Goal: Task Accomplishment & Management: Manage account settings

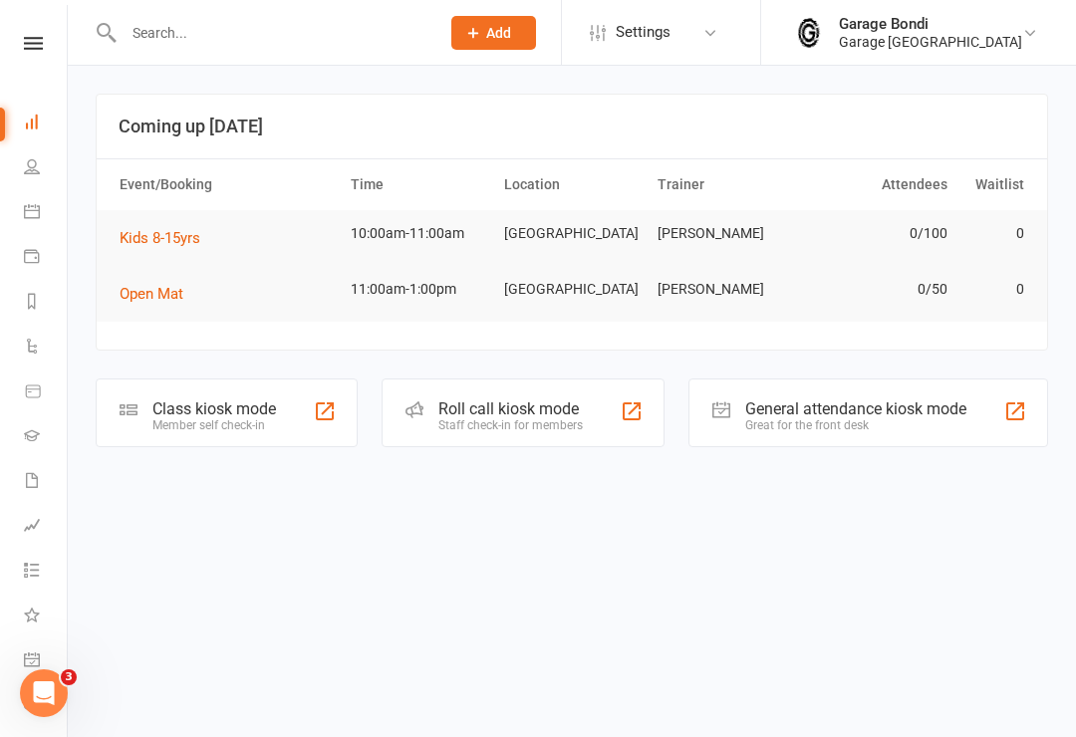
click at [32, 494] on link "Waivers" at bounding box center [46, 482] width 45 height 45
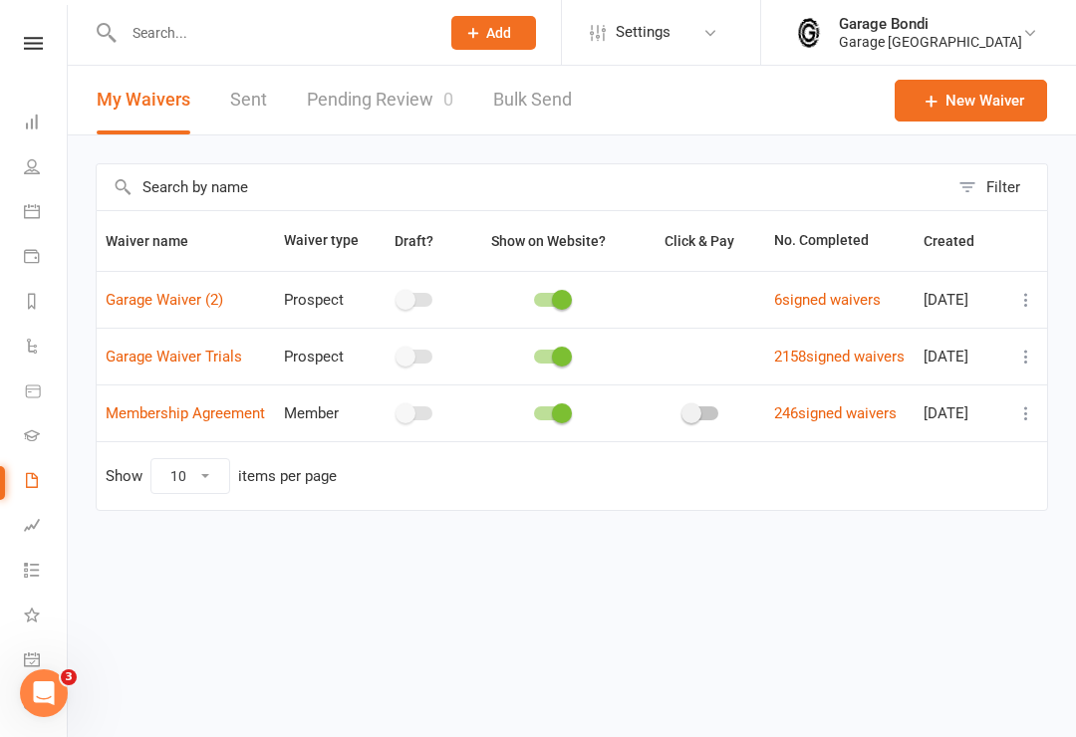
click at [1019, 310] on icon at bounding box center [1026, 300] width 20 height 20
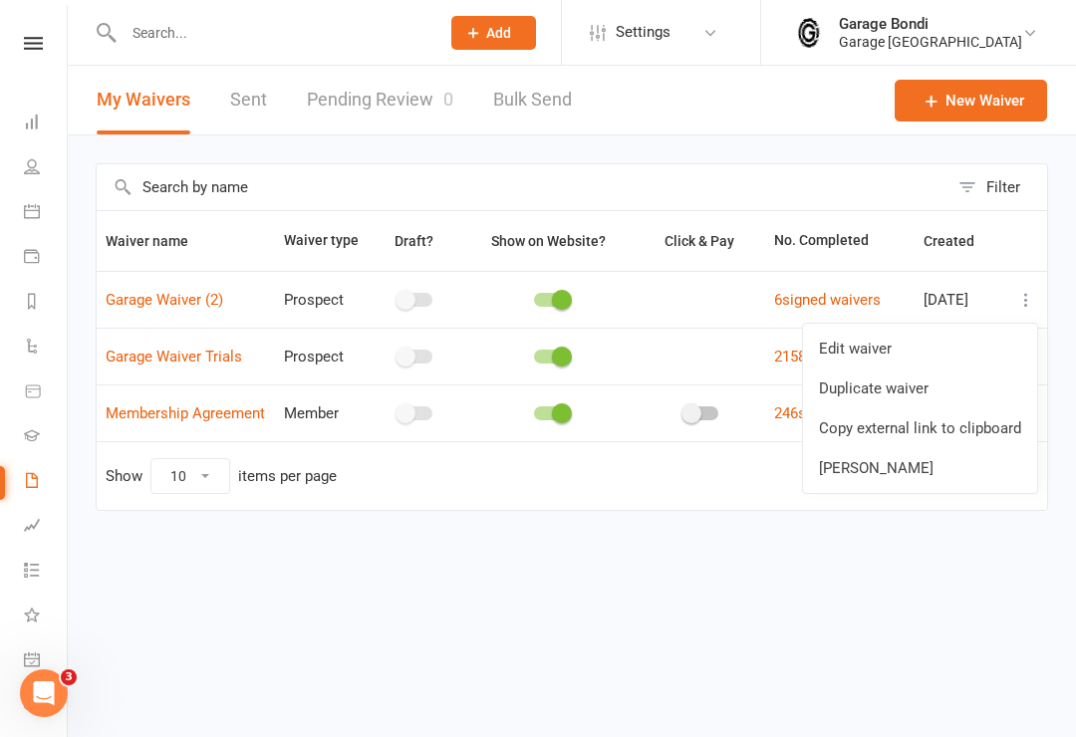
click at [915, 435] on link "Copy external link to clipboard" at bounding box center [920, 429] width 234 height 40
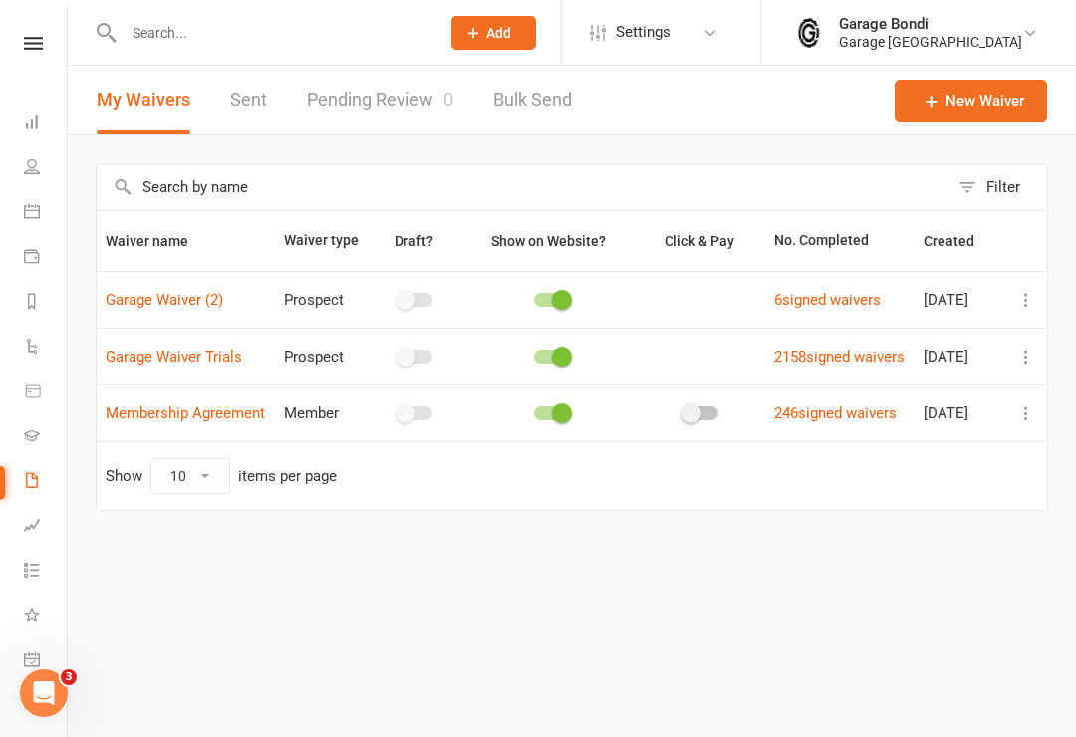
click at [1033, 310] on icon at bounding box center [1026, 300] width 20 height 20
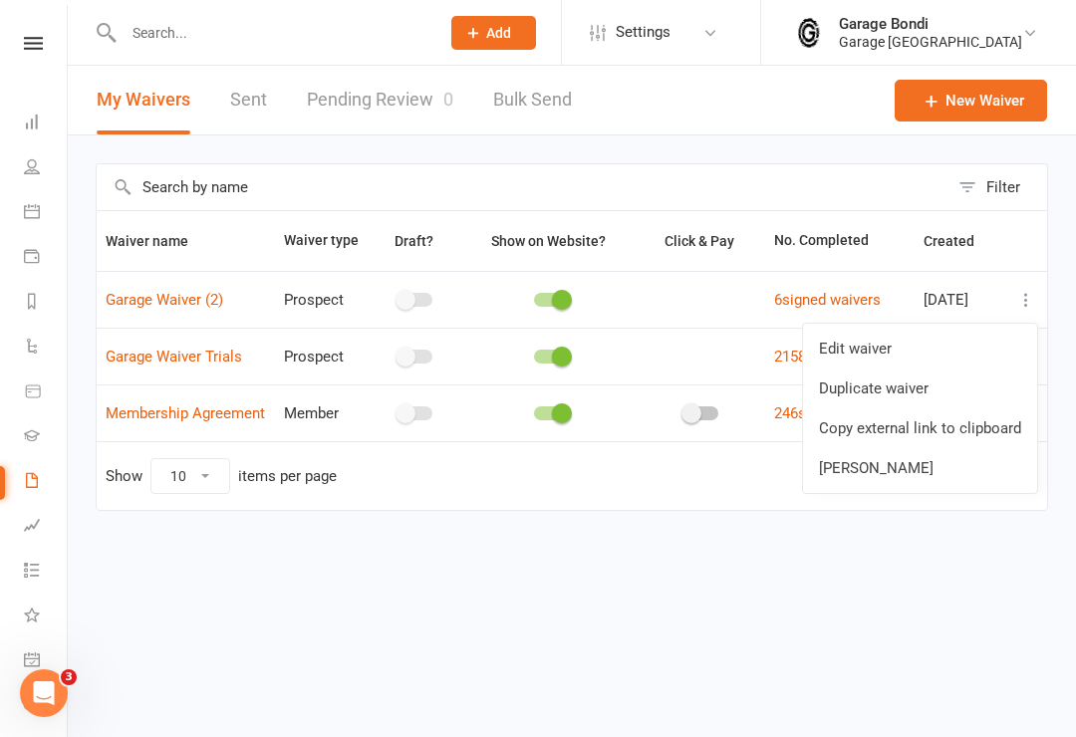
click at [952, 424] on link "Copy external link to clipboard" at bounding box center [920, 429] width 234 height 40
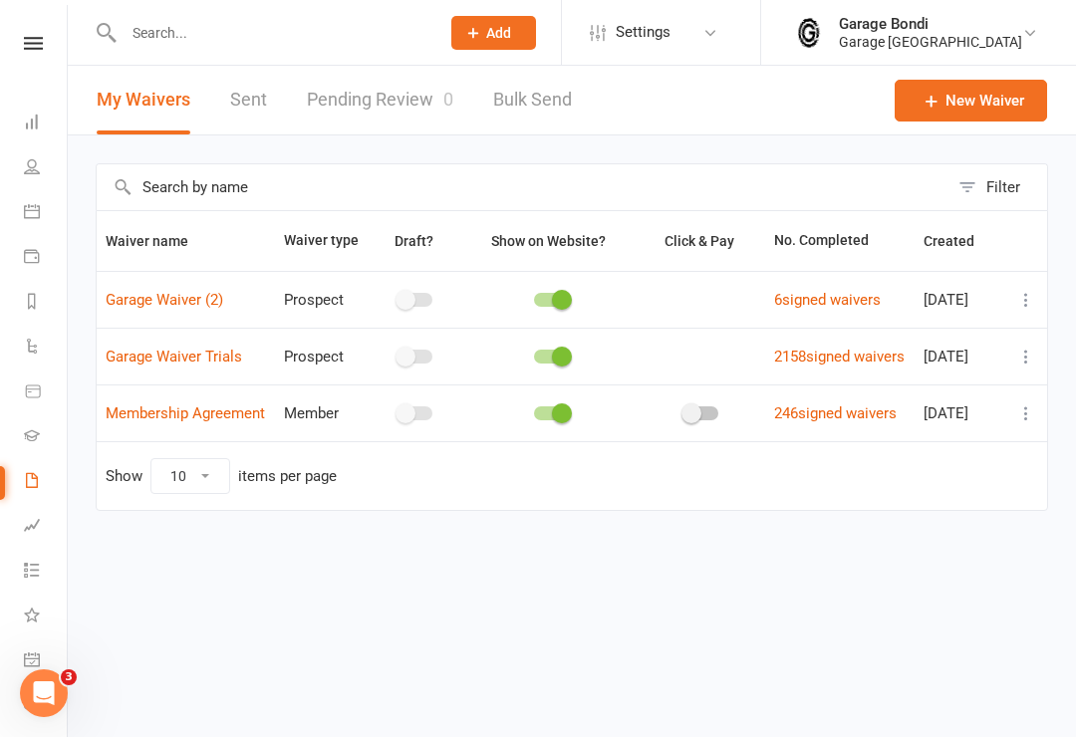
click at [222, 32] on input "text" at bounding box center [272, 33] width 308 height 28
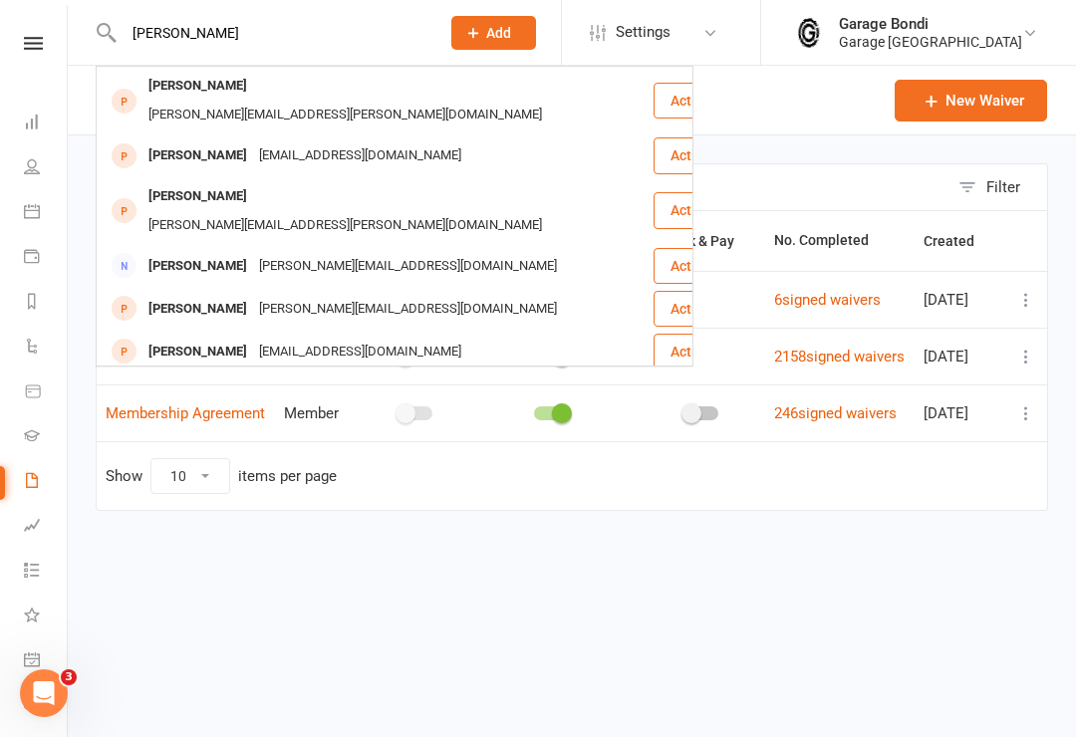
type input "[PERSON_NAME]"
click at [196, 182] on div "[PERSON_NAME]" at bounding box center [197, 196] width 111 height 29
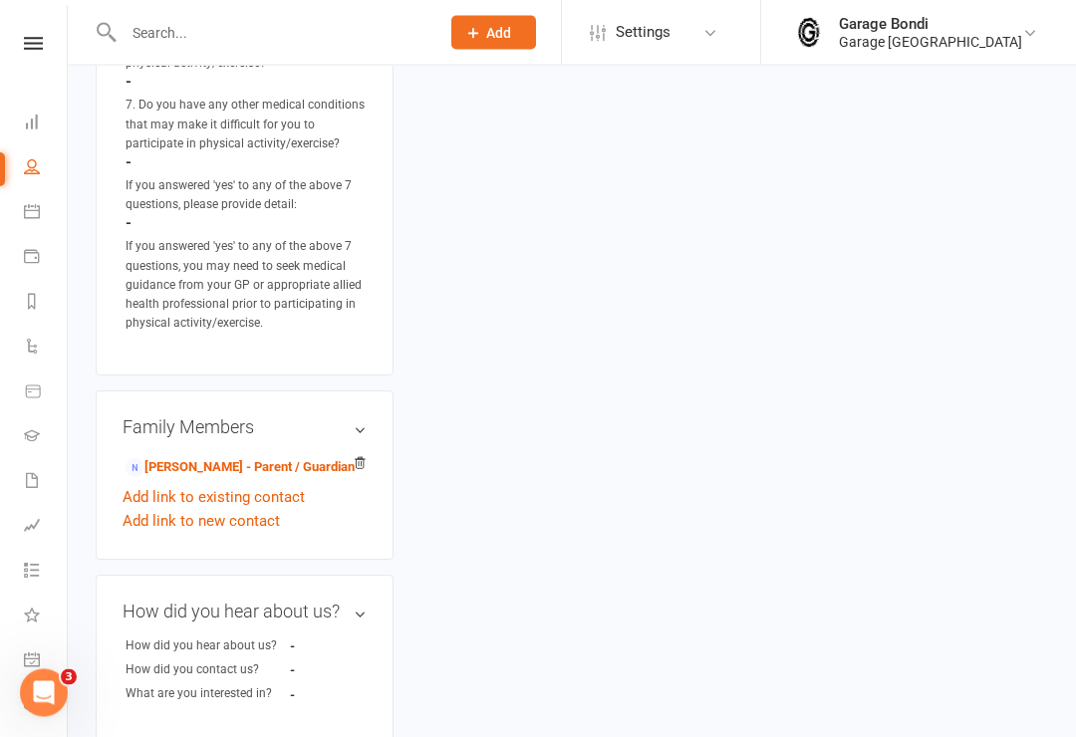
scroll to position [1234, 0]
click at [218, 457] on link "[PERSON_NAME] - Parent / Guardian" at bounding box center [240, 467] width 229 height 21
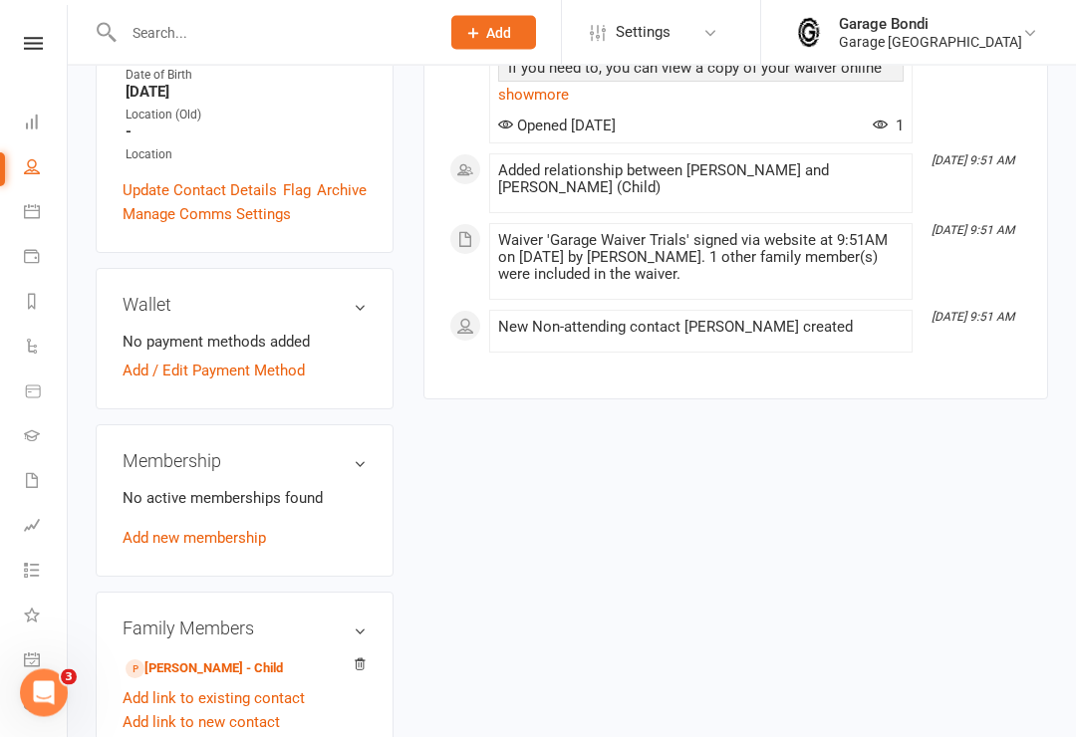
scroll to position [518, 0]
click at [196, 659] on link "[PERSON_NAME] - Child" at bounding box center [204, 669] width 157 height 21
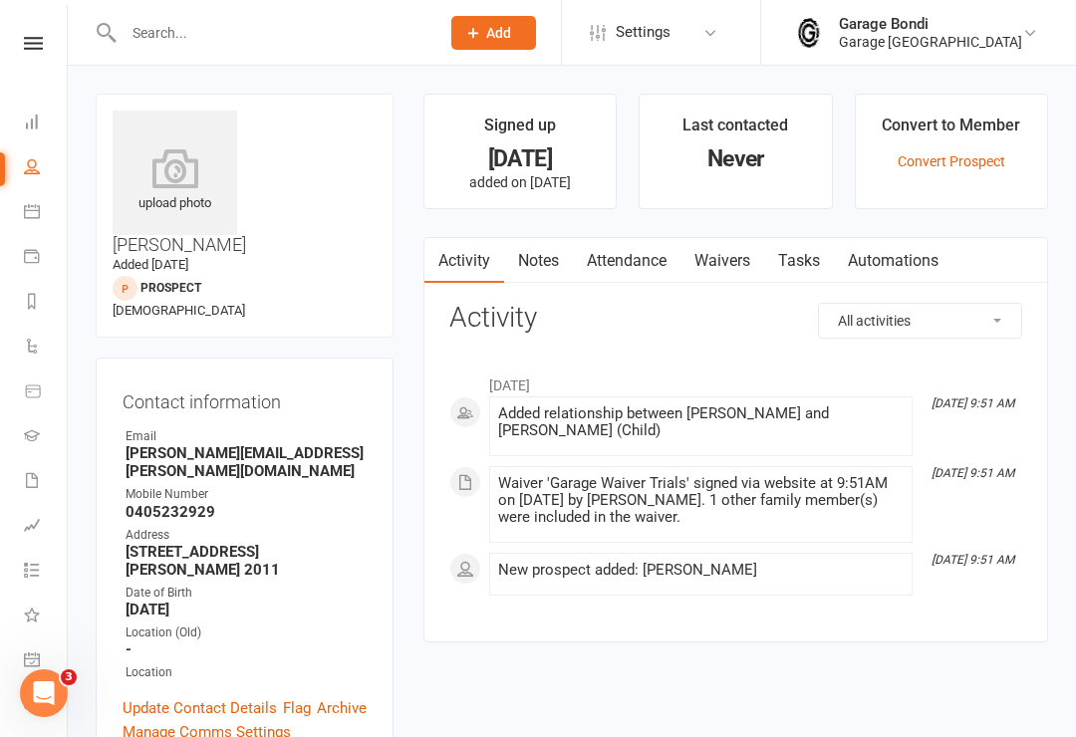
click at [960, 160] on link "Convert Prospect" at bounding box center [952, 161] width 108 height 16
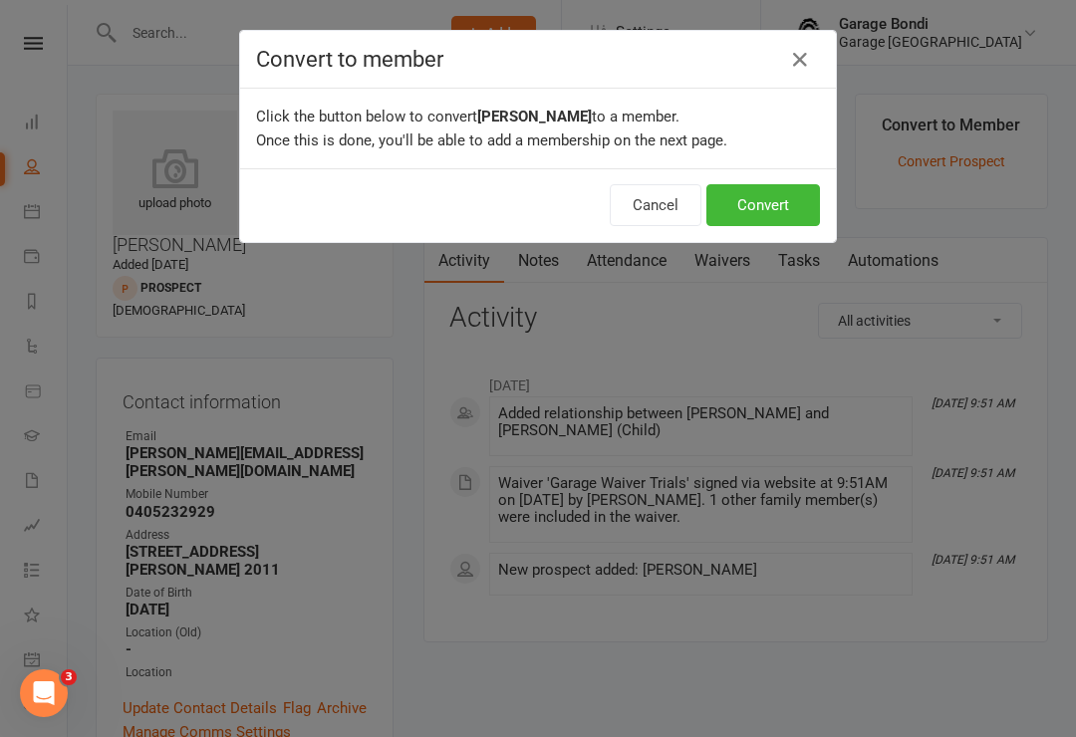
click at [753, 214] on button "Convert" at bounding box center [763, 205] width 114 height 42
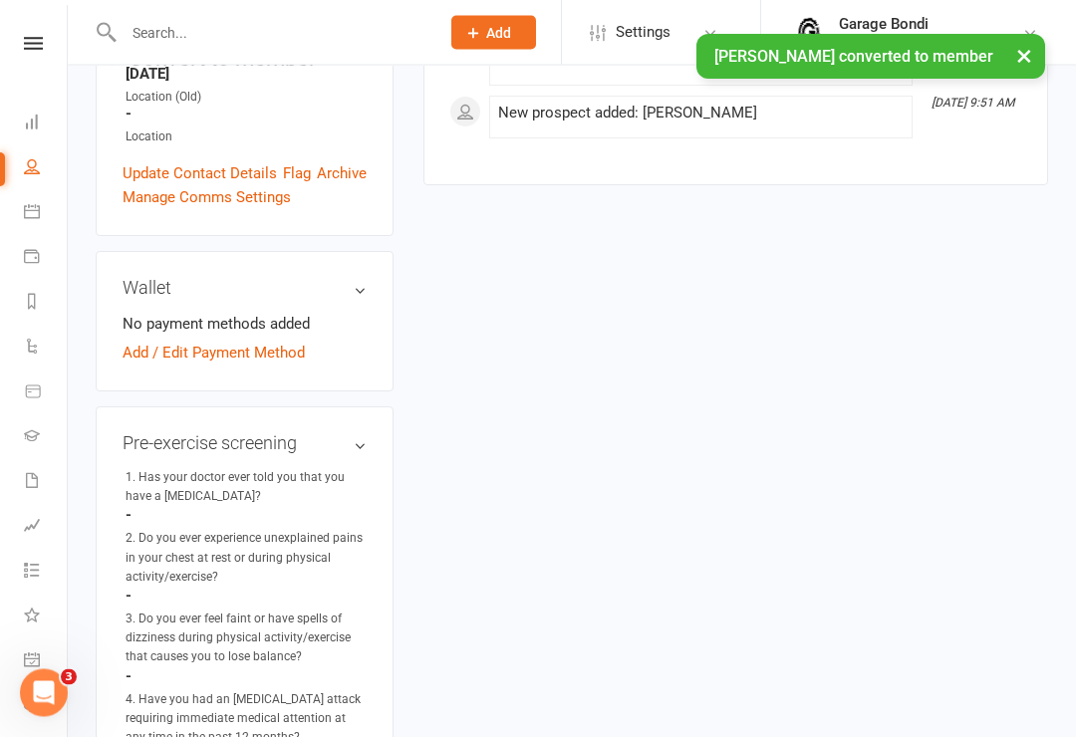
scroll to position [576, 0]
click at [262, 341] on link "Add / Edit Payment Method" at bounding box center [214, 353] width 182 height 24
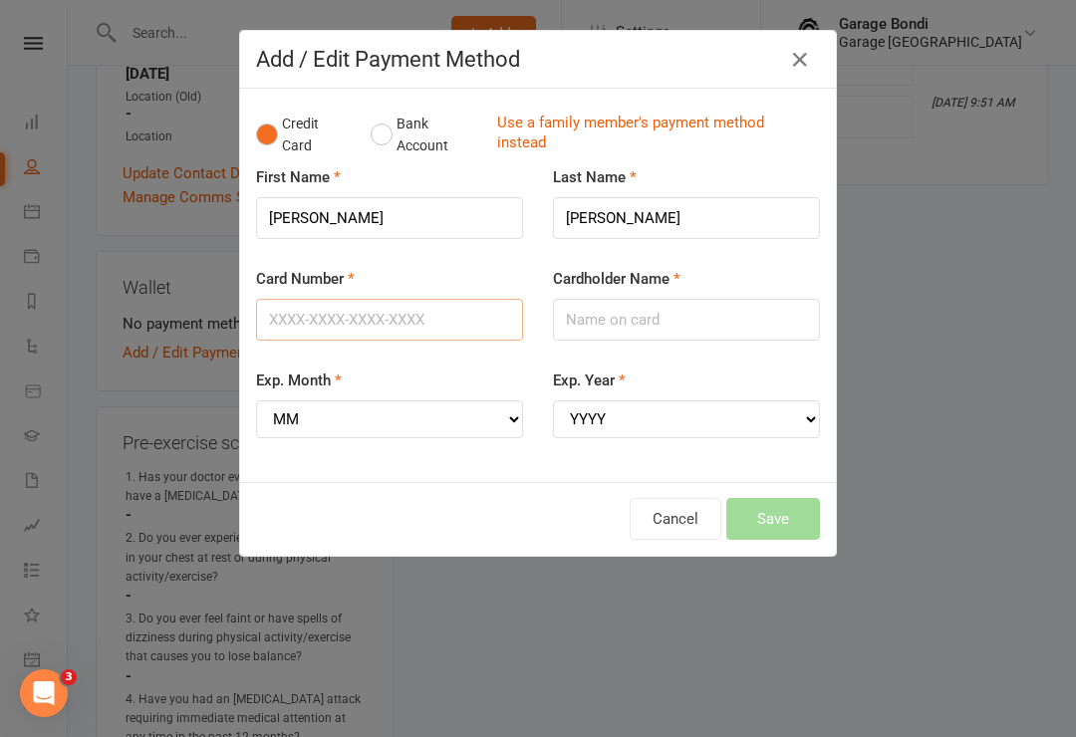
click at [405, 325] on input "Card Number" at bounding box center [389, 320] width 267 height 42
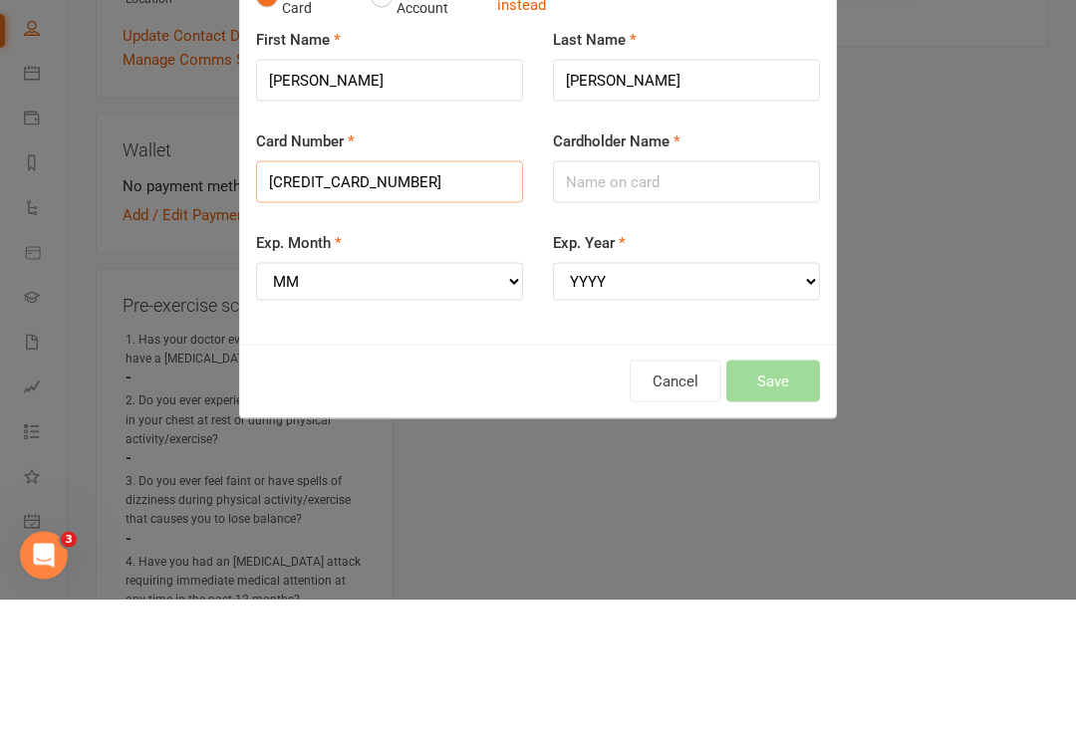
type input "[CREDIT_CARD_NUMBER]"
click at [511, 401] on select "MM 01 02 03 04 05 06 07 08 09 10 11 12" at bounding box center [389, 420] width 267 height 38
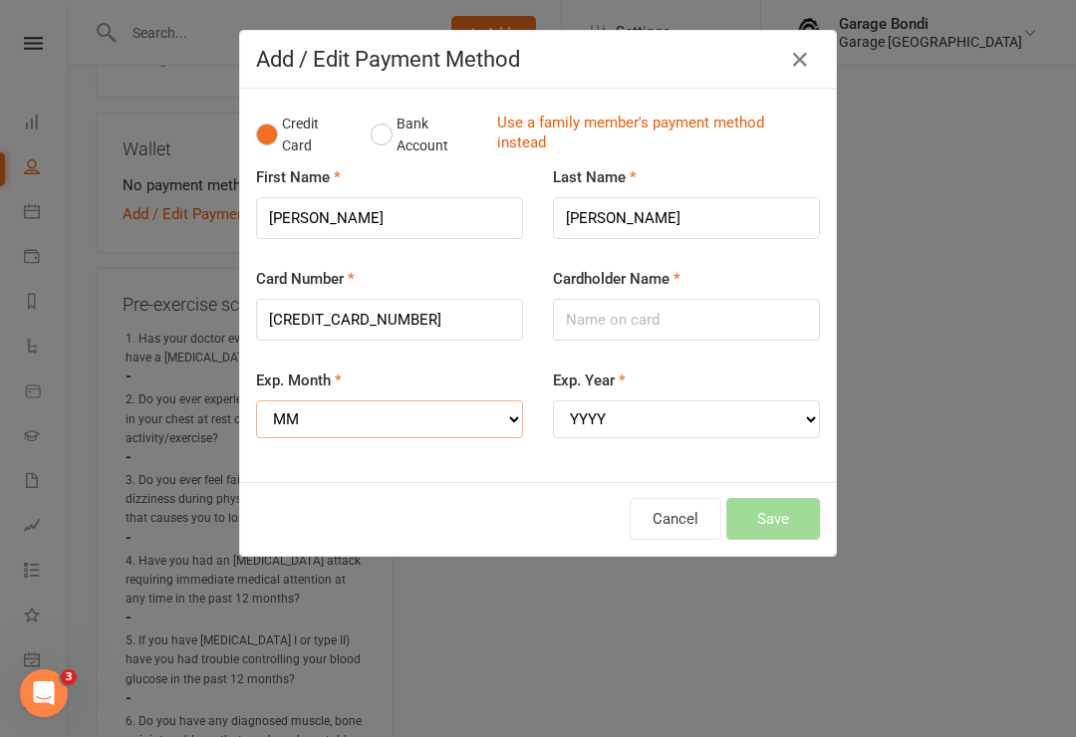
select select "02"
click at [629, 421] on select "YYYY 2025 2026 2027 2028 2029 2030 2031 2032 2033 2034" at bounding box center [686, 420] width 267 height 38
select select "2029"
click at [670, 324] on input "Cardholder Name" at bounding box center [686, 320] width 267 height 42
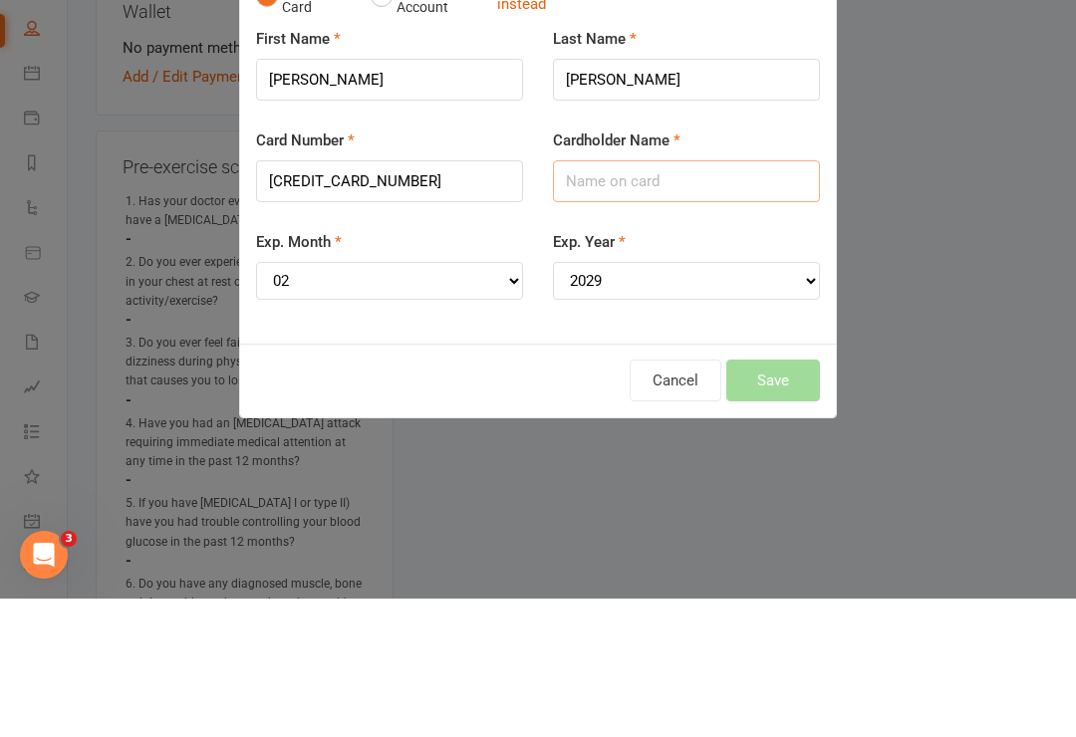
type input "s"
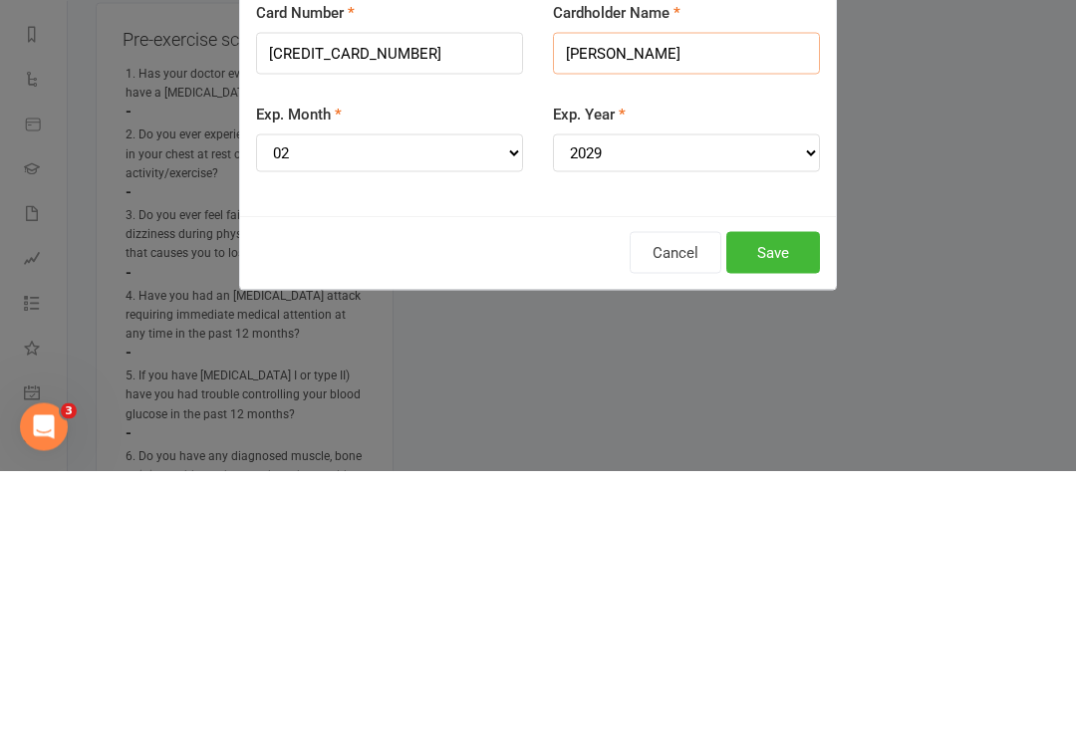
type input "[PERSON_NAME]"
click at [791, 498] on button "Save" at bounding box center [773, 519] width 94 height 42
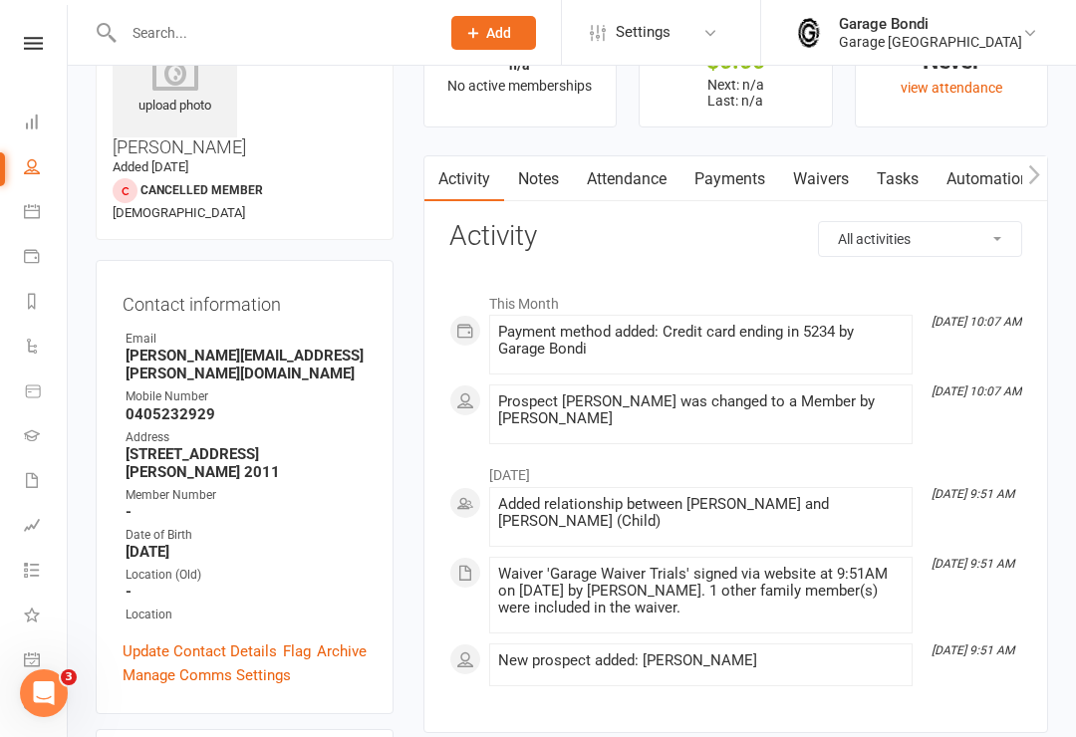
scroll to position [0, 0]
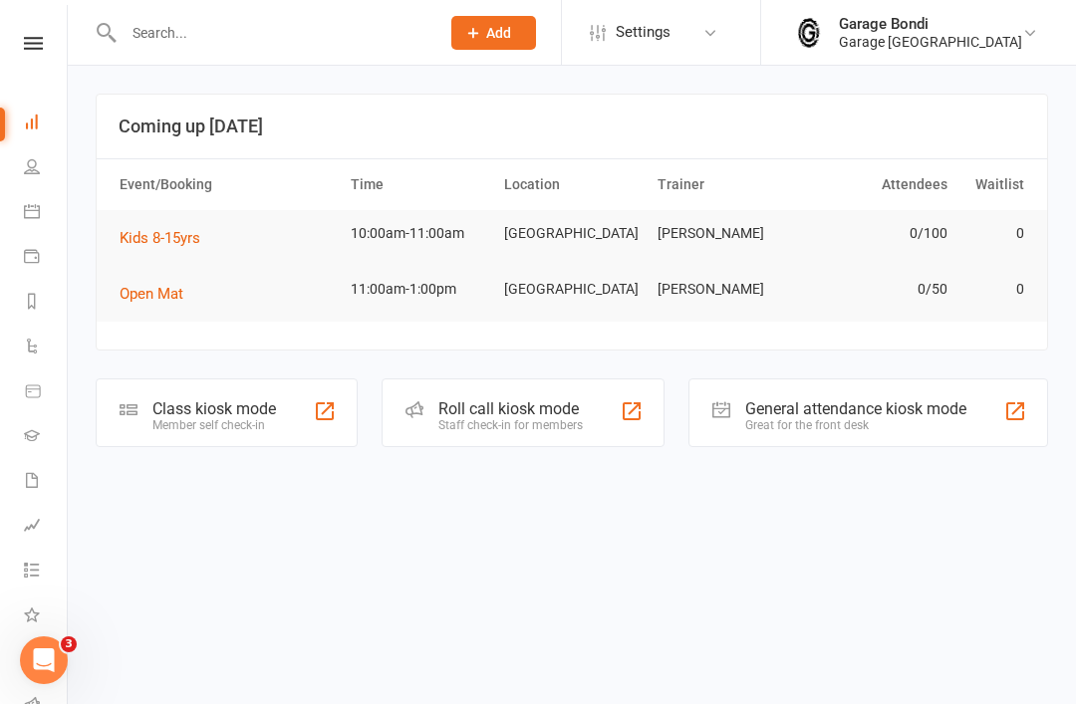
click at [50, 484] on link "Waivers" at bounding box center [46, 482] width 45 height 45
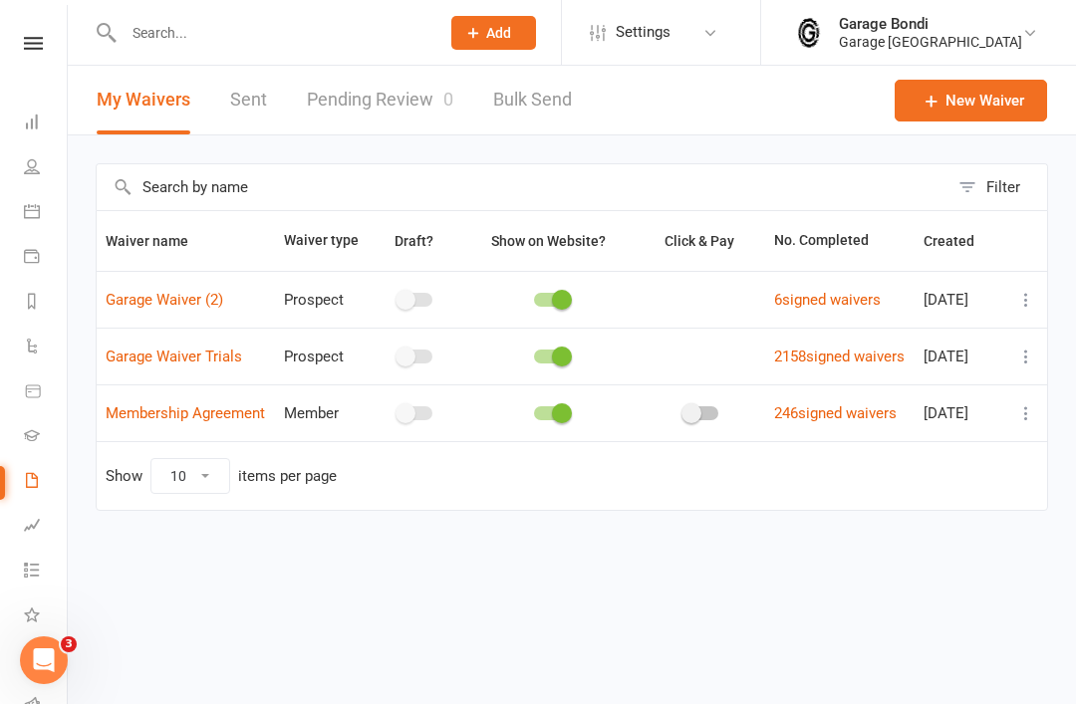
click at [1015, 312] on button at bounding box center [1026, 300] width 24 height 24
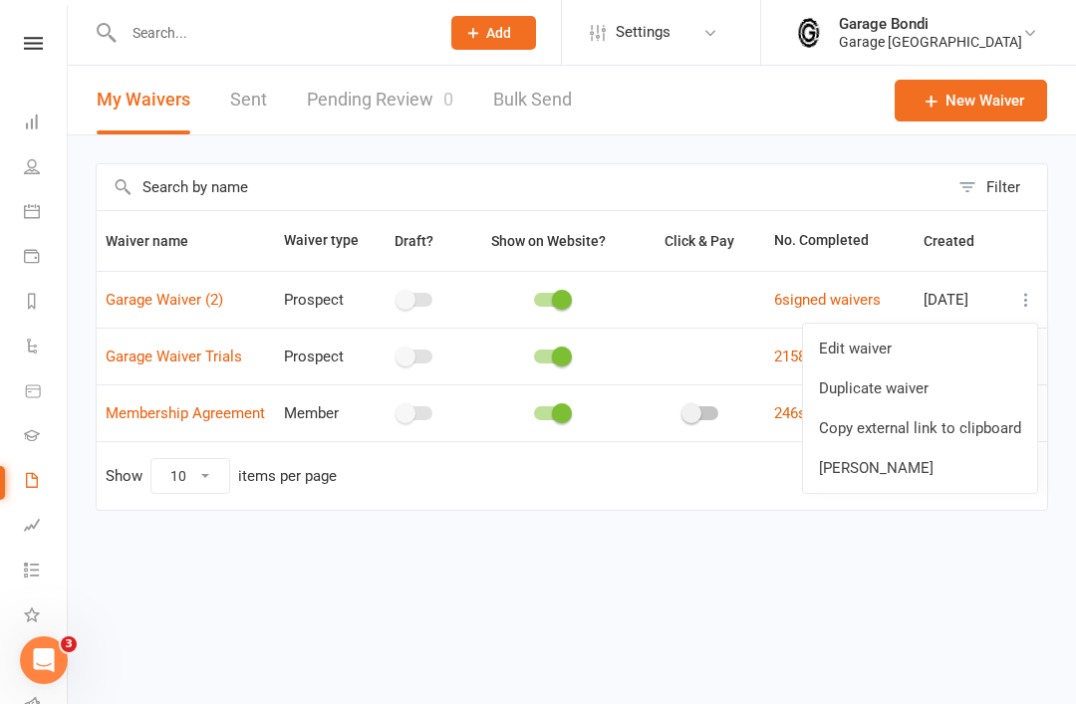
click at [944, 433] on link "Copy external link to clipboard" at bounding box center [920, 429] width 234 height 40
